Goal: Transaction & Acquisition: Purchase product/service

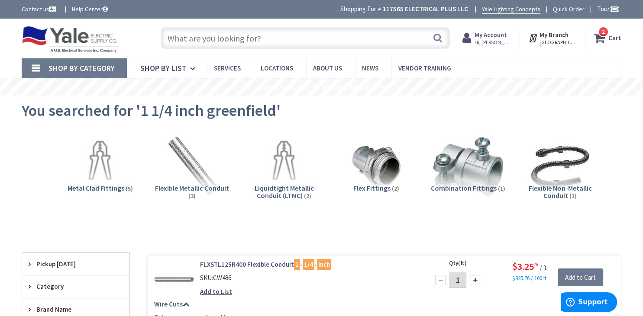
click at [272, 40] on input "text" at bounding box center [305, 38] width 289 height 22
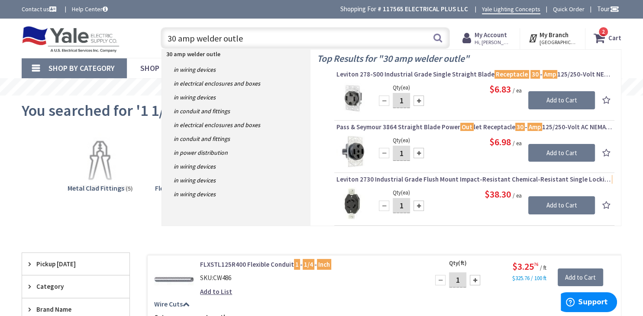
type input "30 amp welder outlet"
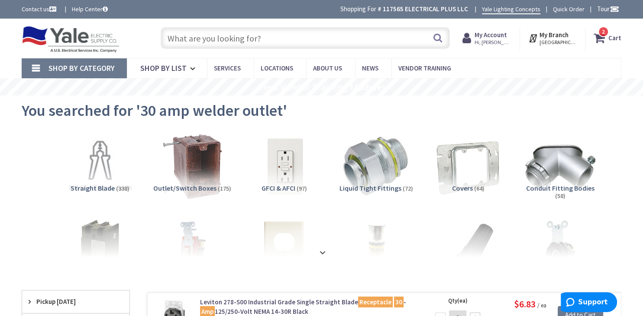
type input "[PERSON_NAME], Media, PA 19063, [GEOGRAPHIC_DATA]"
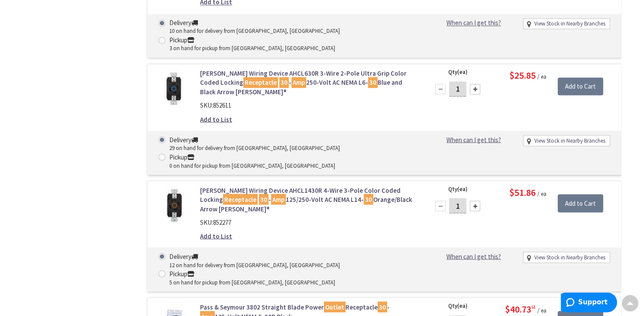
scroll to position [1508, 0]
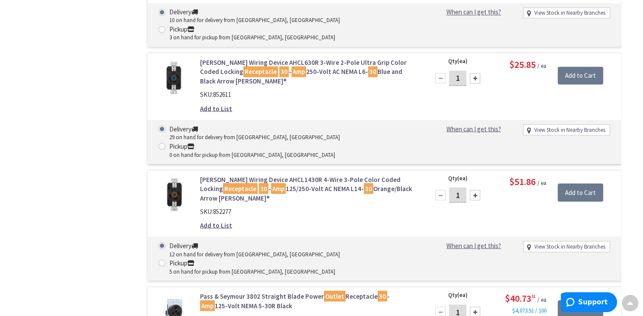
click at [270, 292] on link "Pass & Seymour 3802 Straight Blade Power Outlet Receptacle 30 - Amp 125-Volt NE…" at bounding box center [308, 301] width 217 height 19
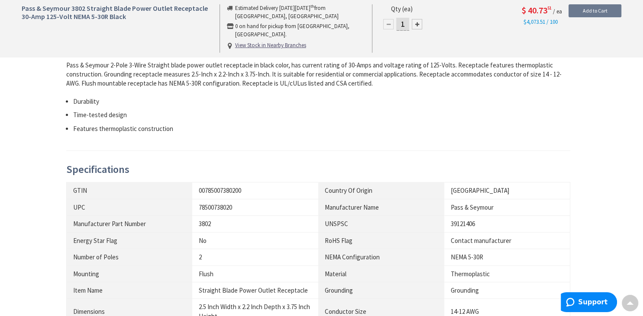
scroll to position [365, 0]
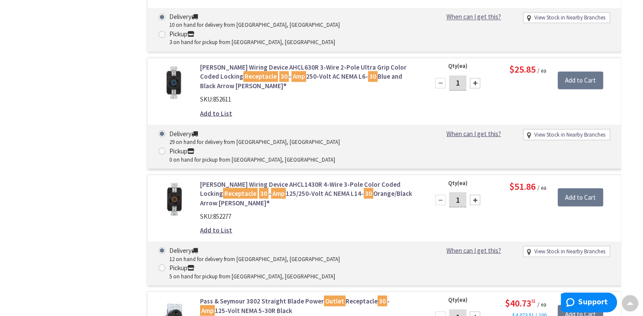
scroll to position [1503, 0]
